Goal: Task Accomplishment & Management: Complete application form

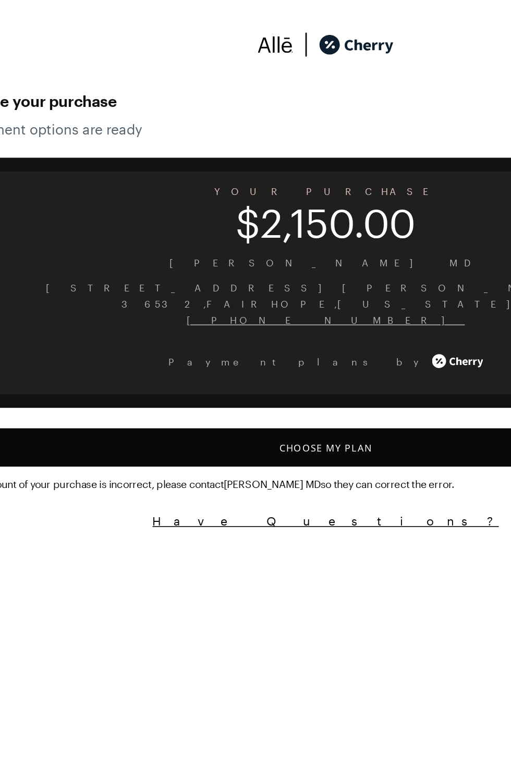
click at [284, 284] on button "Choose My Plan" at bounding box center [256, 274] width 486 height 23
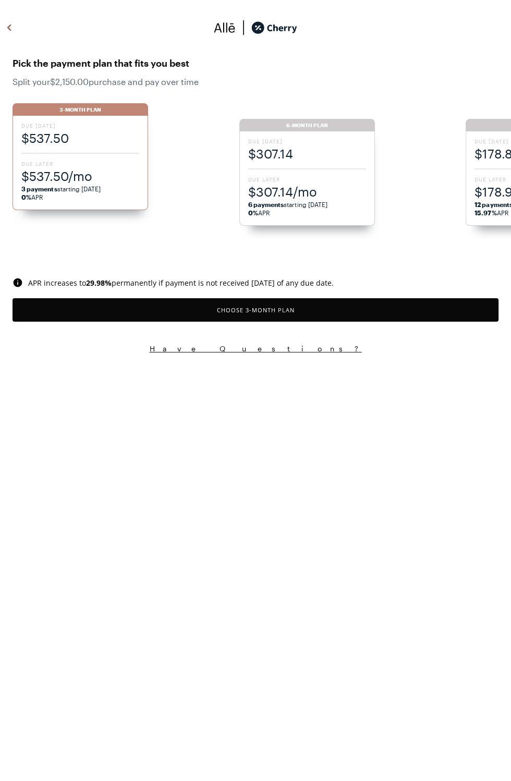
click at [167, 353] on html "Pick the payment plan that fits you best Split your $2,150.00 purchase and pay …" at bounding box center [255, 176] width 511 height 353
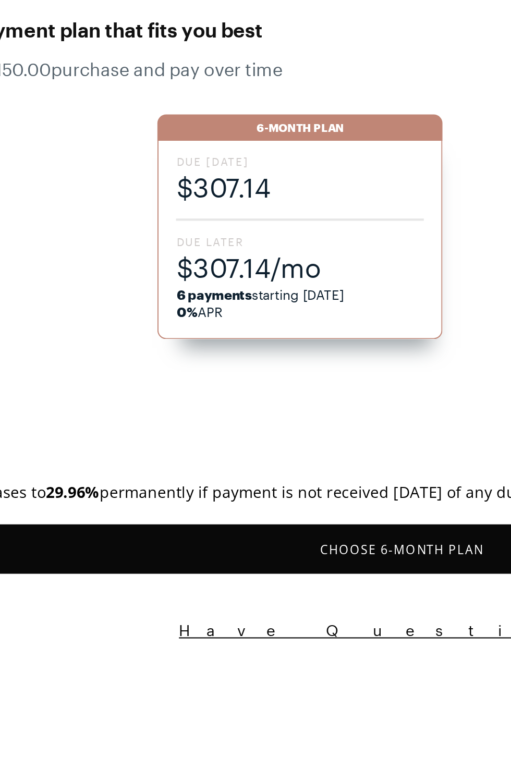
click at [184, 192] on strong "6 payments" at bounding box center [166, 188] width 36 height 7
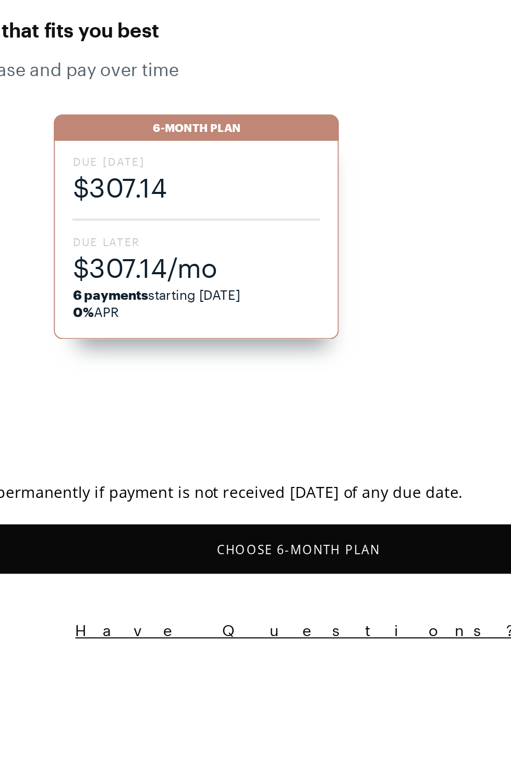
click at [253, 322] on button "Choose 6 -Month Plan" at bounding box center [256, 309] width 486 height 23
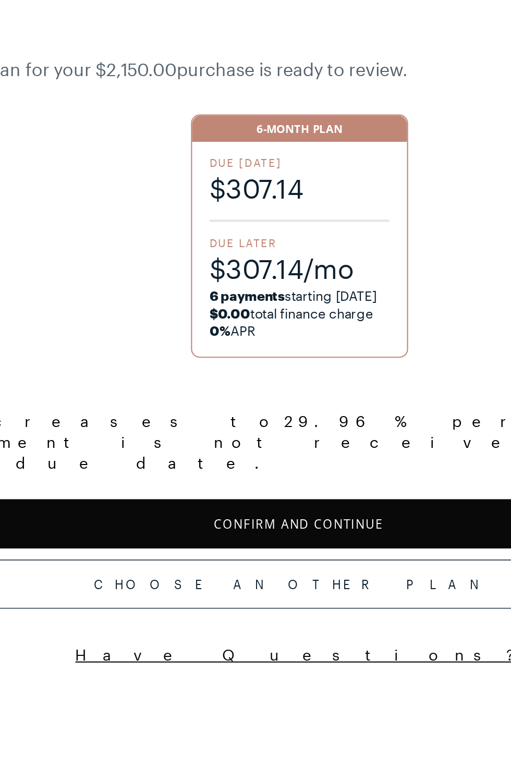
click at [272, 310] on button "Confirm and Continue" at bounding box center [256, 297] width 486 height 23
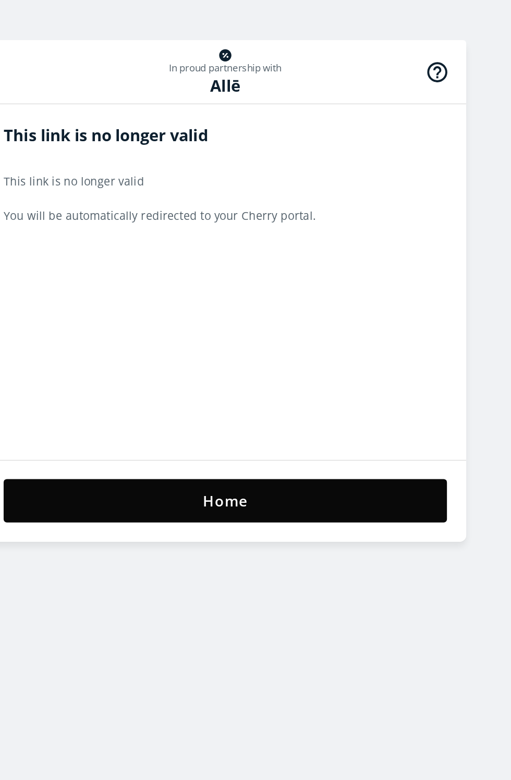
click at [291, 325] on button "Home" at bounding box center [256, 325] width 288 height 28
click at [271, 329] on button "Home" at bounding box center [256, 325] width 288 height 28
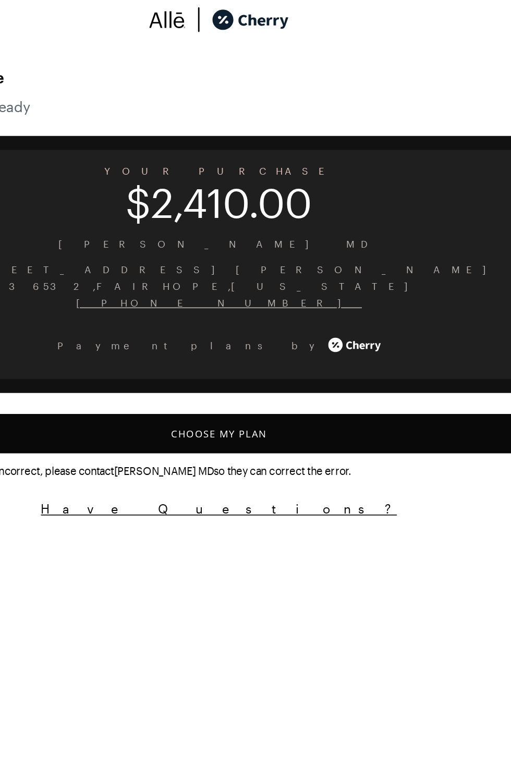
click at [268, 282] on button "Choose My Plan" at bounding box center [256, 274] width 486 height 23
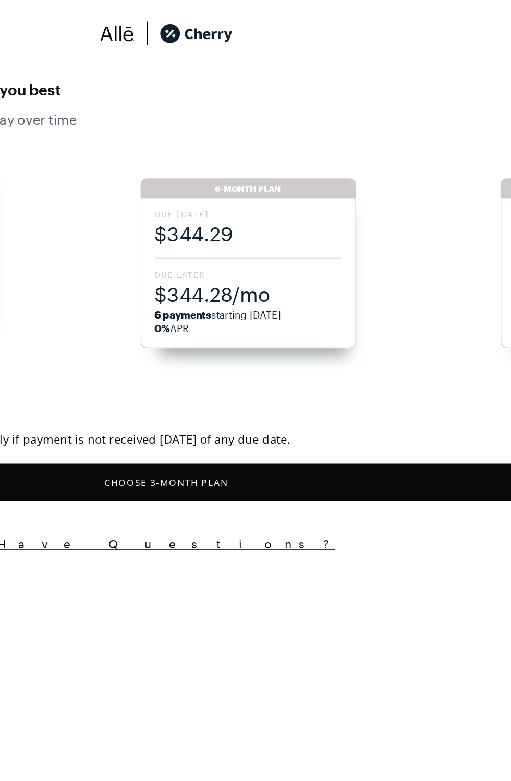
click at [313, 208] on span "6 payments starting [DATE]" at bounding box center [288, 204] width 80 height 7
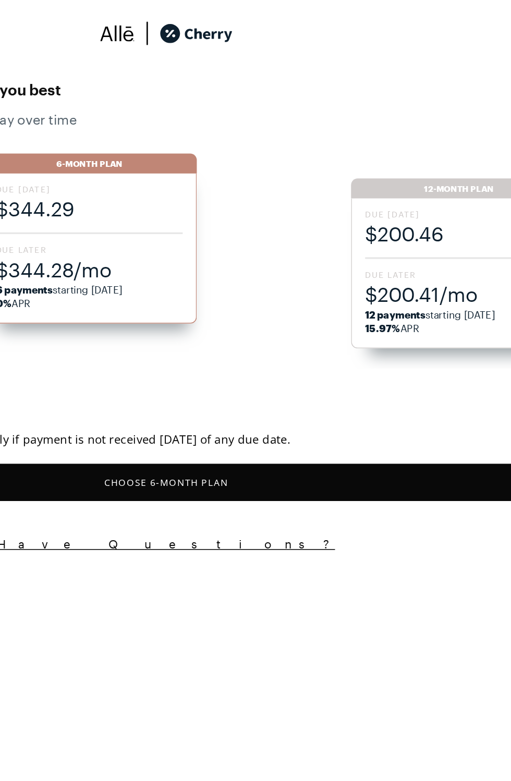
click at [230, 185] on span "$344.28/mo" at bounding box center [207, 175] width 118 height 17
click at [270, 322] on button "Choose 6 -Month Plan" at bounding box center [256, 309] width 486 height 23
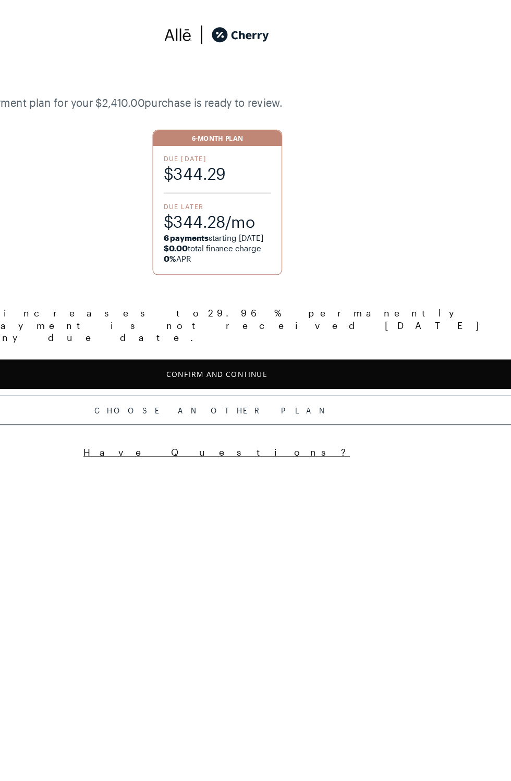
click at [268, 179] on span "$344.28/mo" at bounding box center [256, 176] width 86 height 17
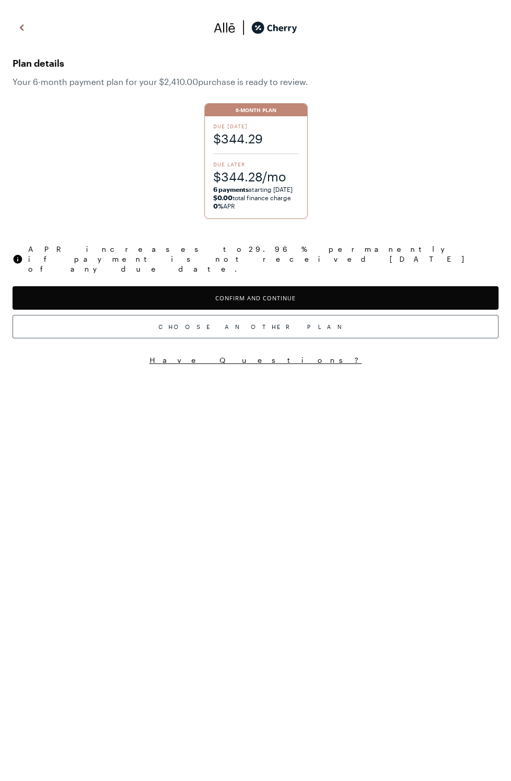
click at [255, 159] on div "Due [DATE] $344.29 Due Later $344.28/mo 6 payments starting [DATE] $0.00 total …" at bounding box center [256, 167] width 103 height 102
click at [288, 303] on button "Confirm and Continue" at bounding box center [256, 297] width 486 height 23
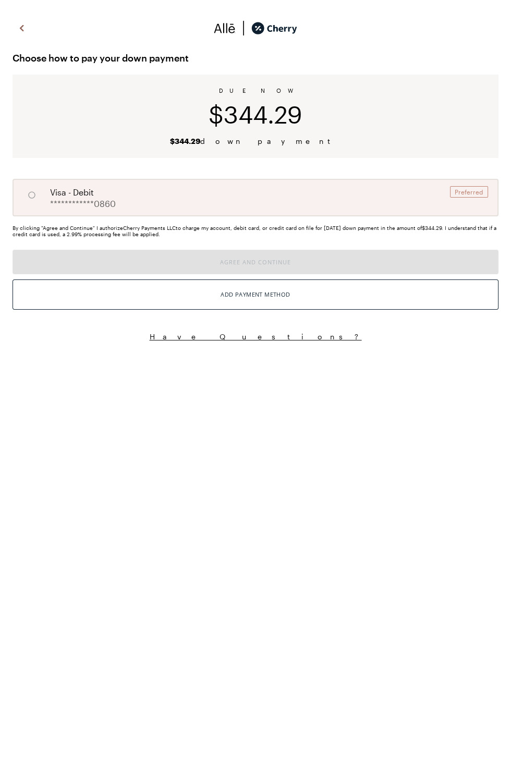
radio input "true"
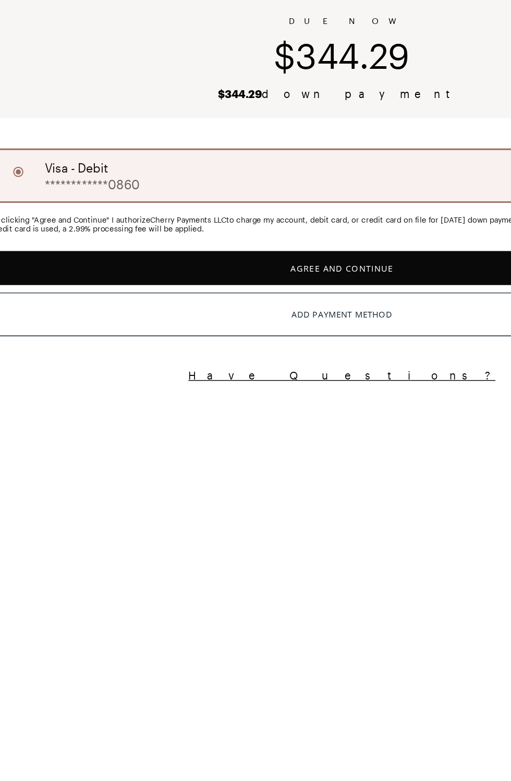
click at [268, 273] on button "Agree and Continue" at bounding box center [256, 261] width 486 height 23
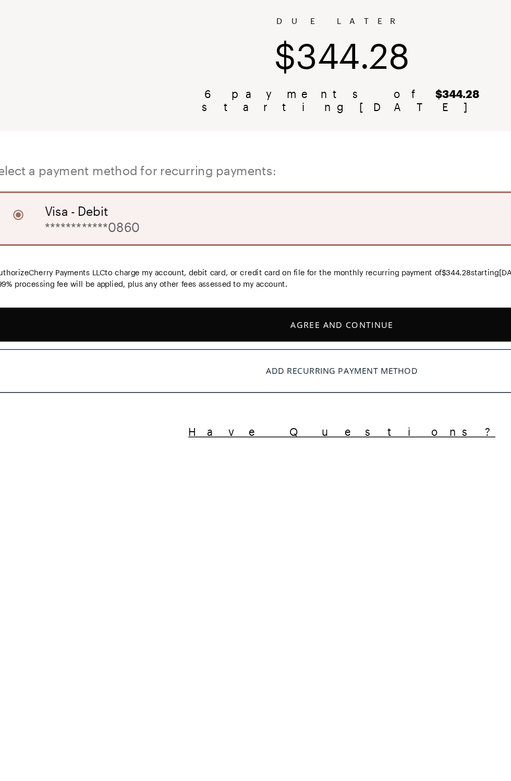
click at [275, 312] on button "Agree and Continue" at bounding box center [256, 300] width 486 height 23
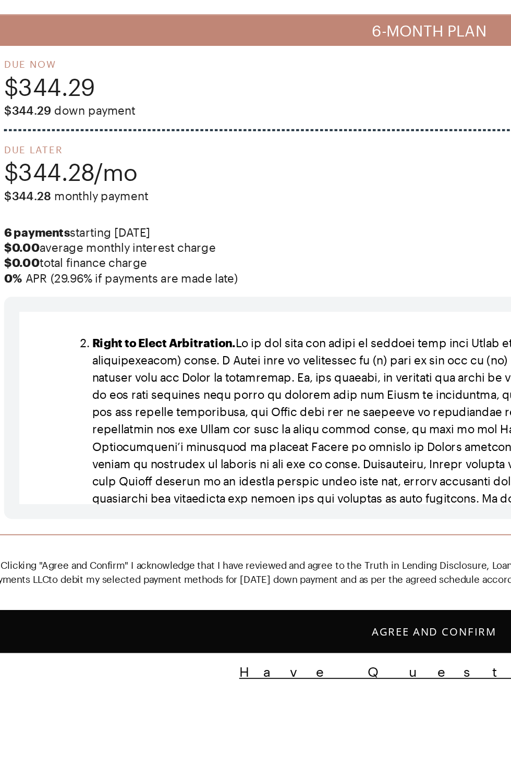
scroll to position [2947, 0]
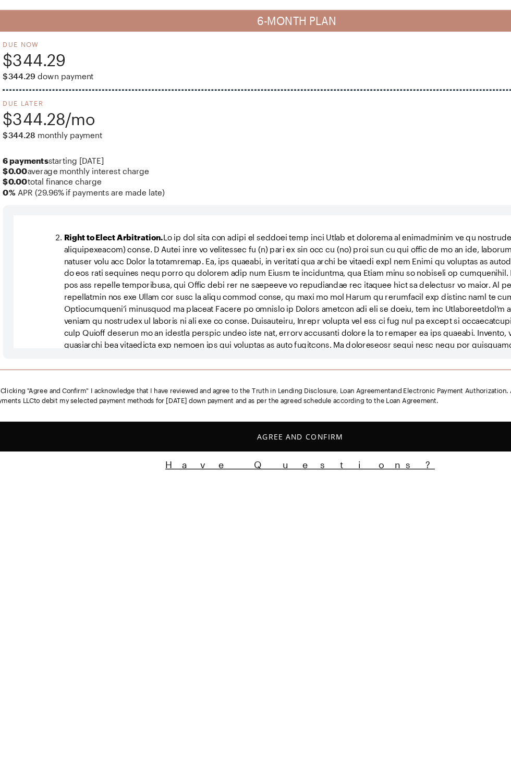
click at [279, 432] on button "Agree and Confirm" at bounding box center [256, 419] width 486 height 23
